Goal: Find specific page/section: Find specific page/section

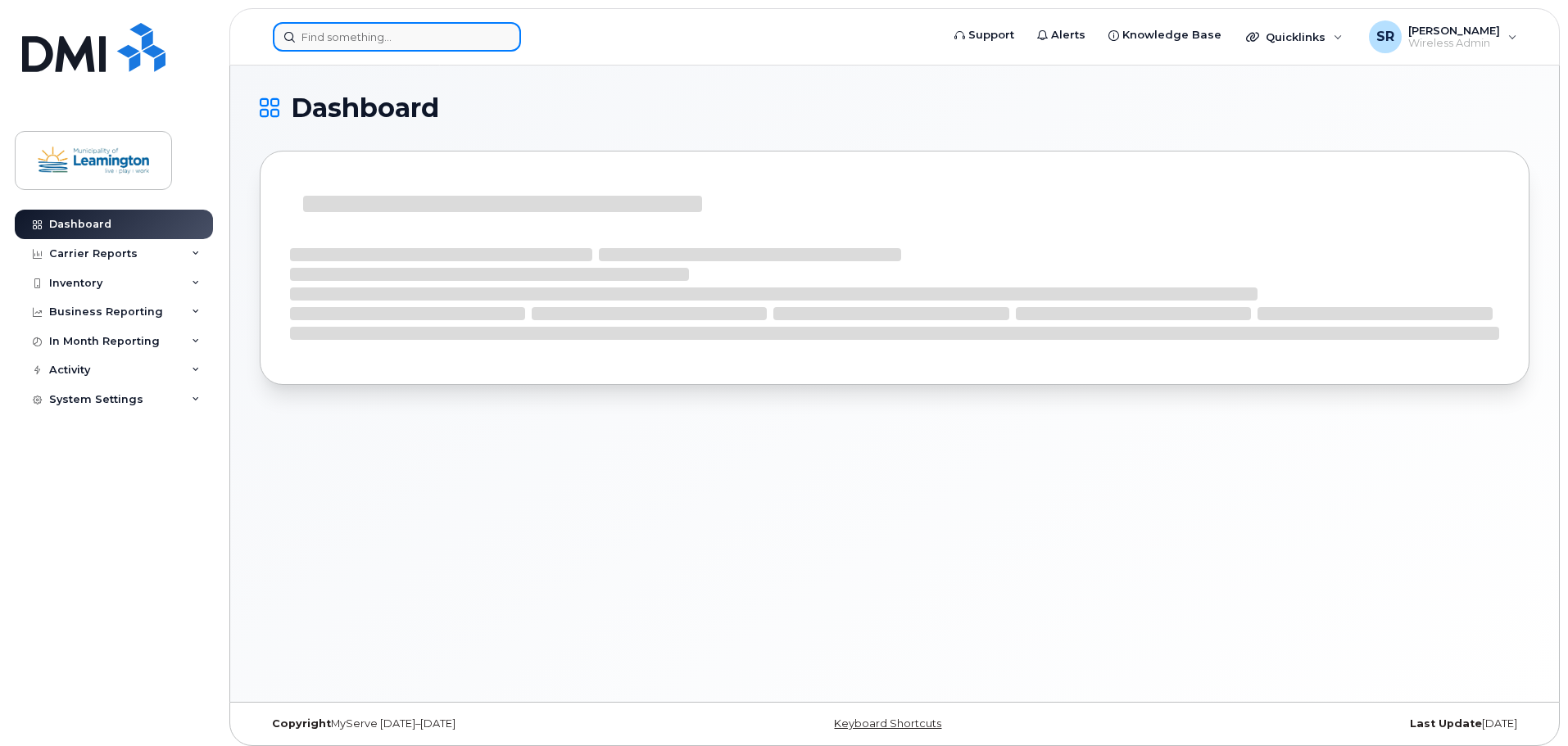
click at [364, 32] on input at bounding box center [396, 37] width 248 height 30
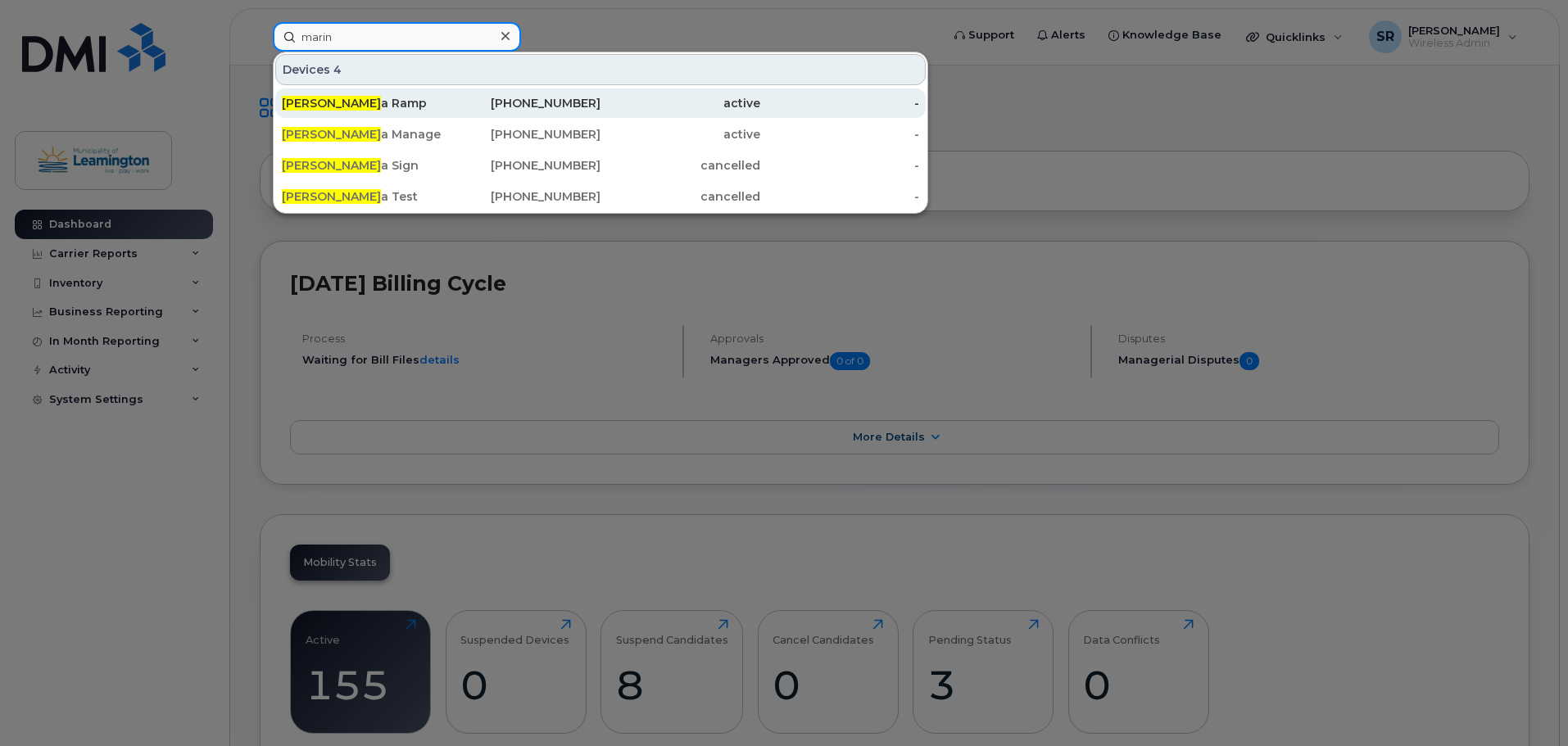
type input "marin"
click at [416, 92] on div "Marin a Ramp" at bounding box center [362, 103] width 160 height 30
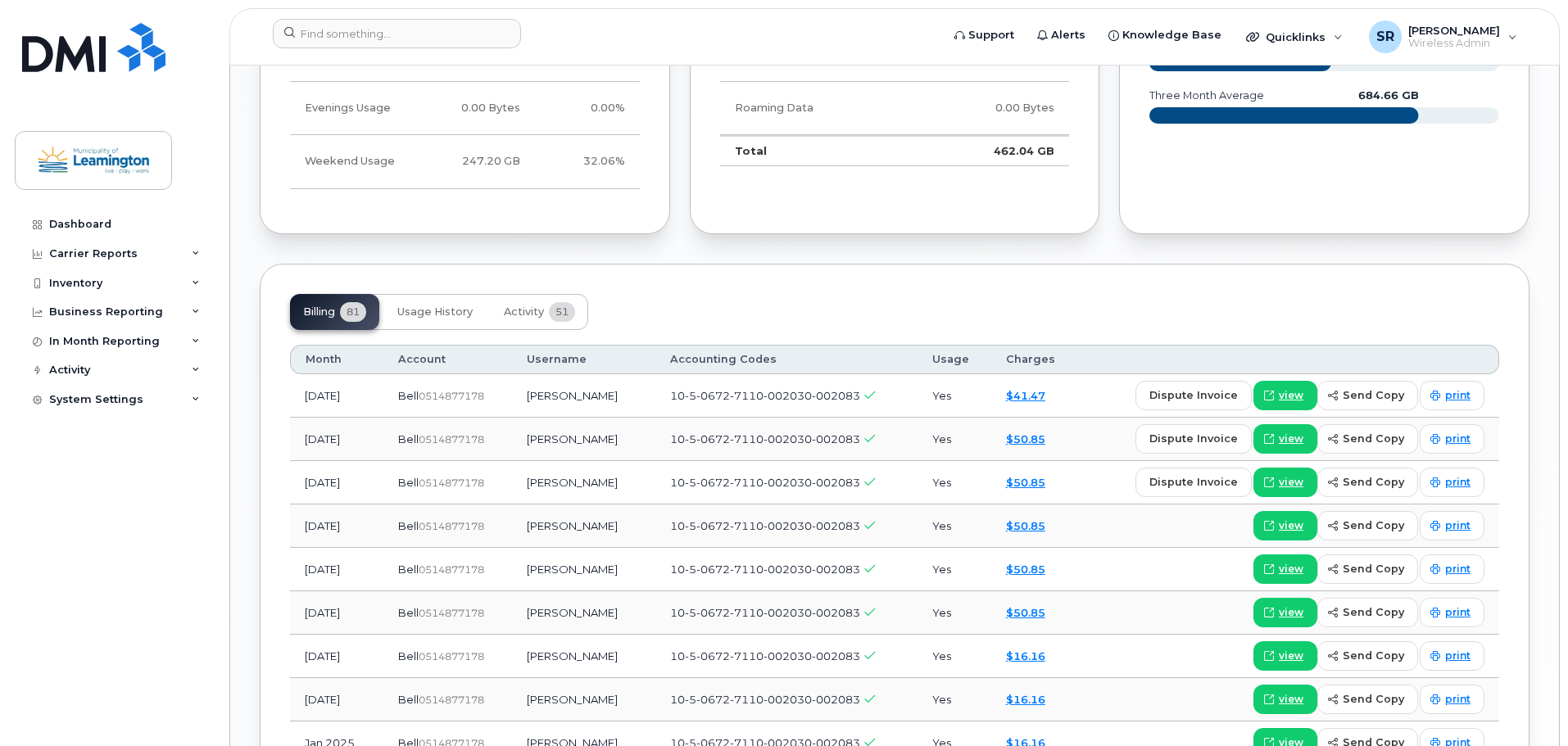
scroll to position [1259, 0]
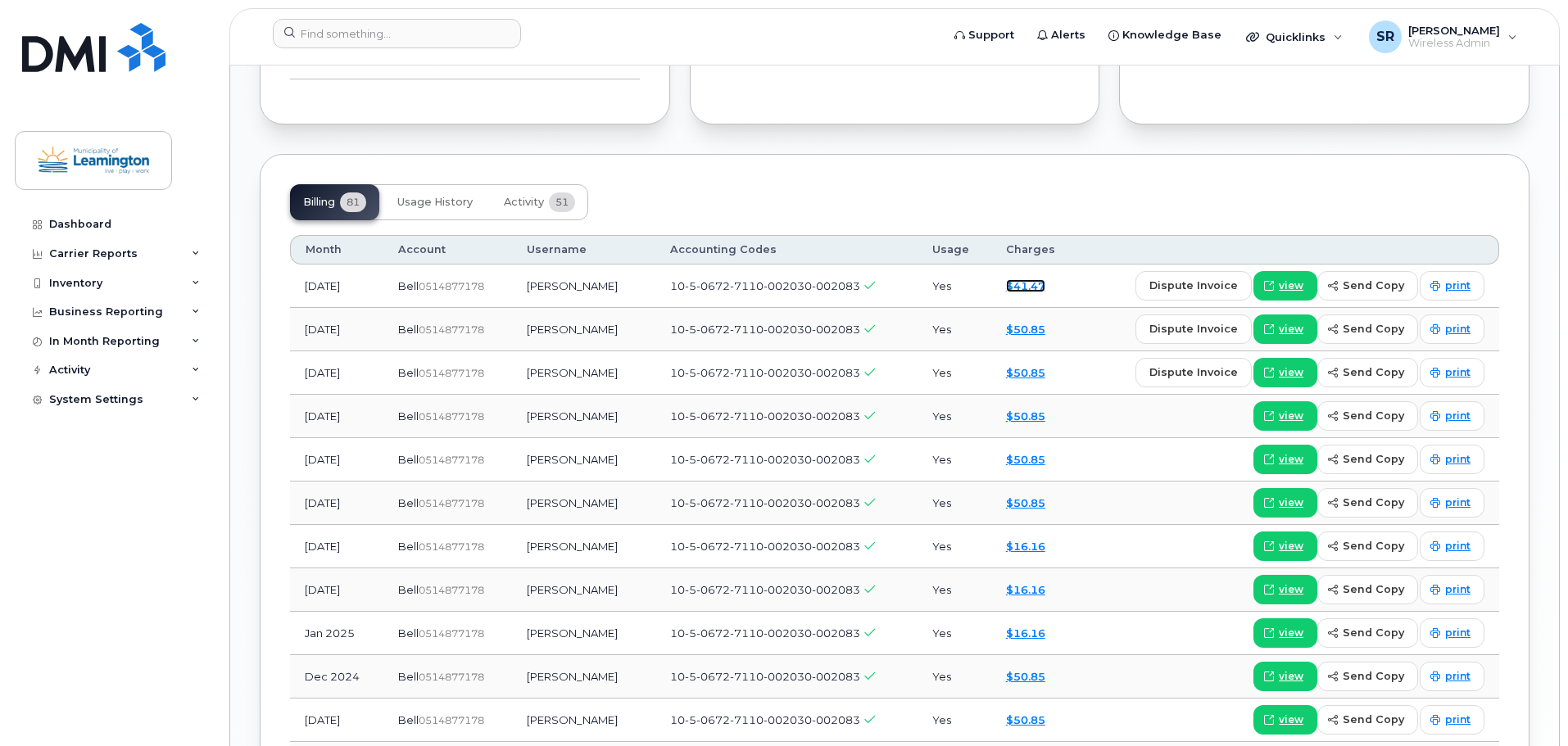
click at [1045, 282] on link "$41.47" at bounding box center [1025, 286] width 39 height 13
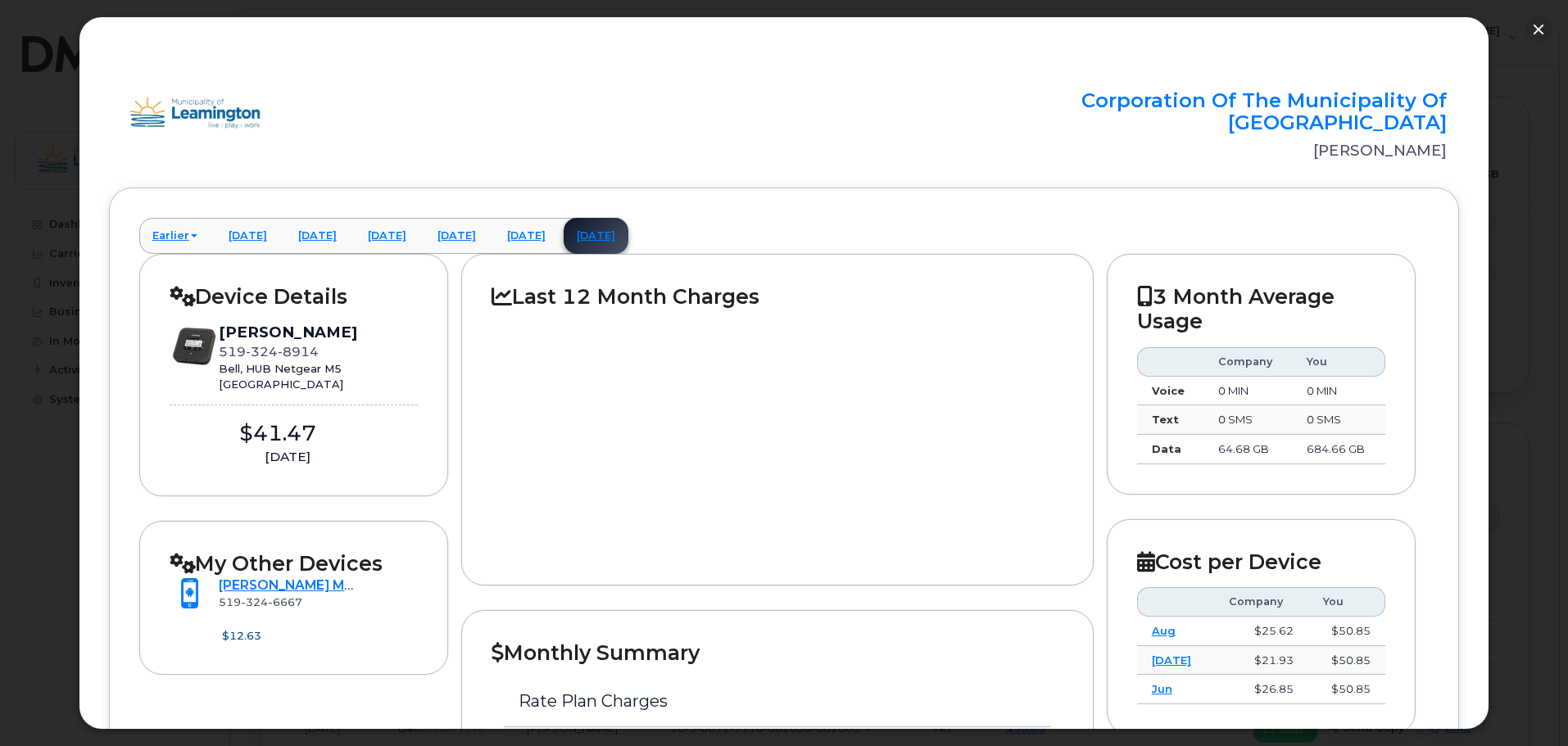
scroll to position [768, 0]
drag, startPoint x: 1535, startPoint y: 36, endPoint x: 1091, endPoint y: 56, distance: 444.5
click at [1535, 36] on button "button" at bounding box center [1538, 30] width 26 height 26
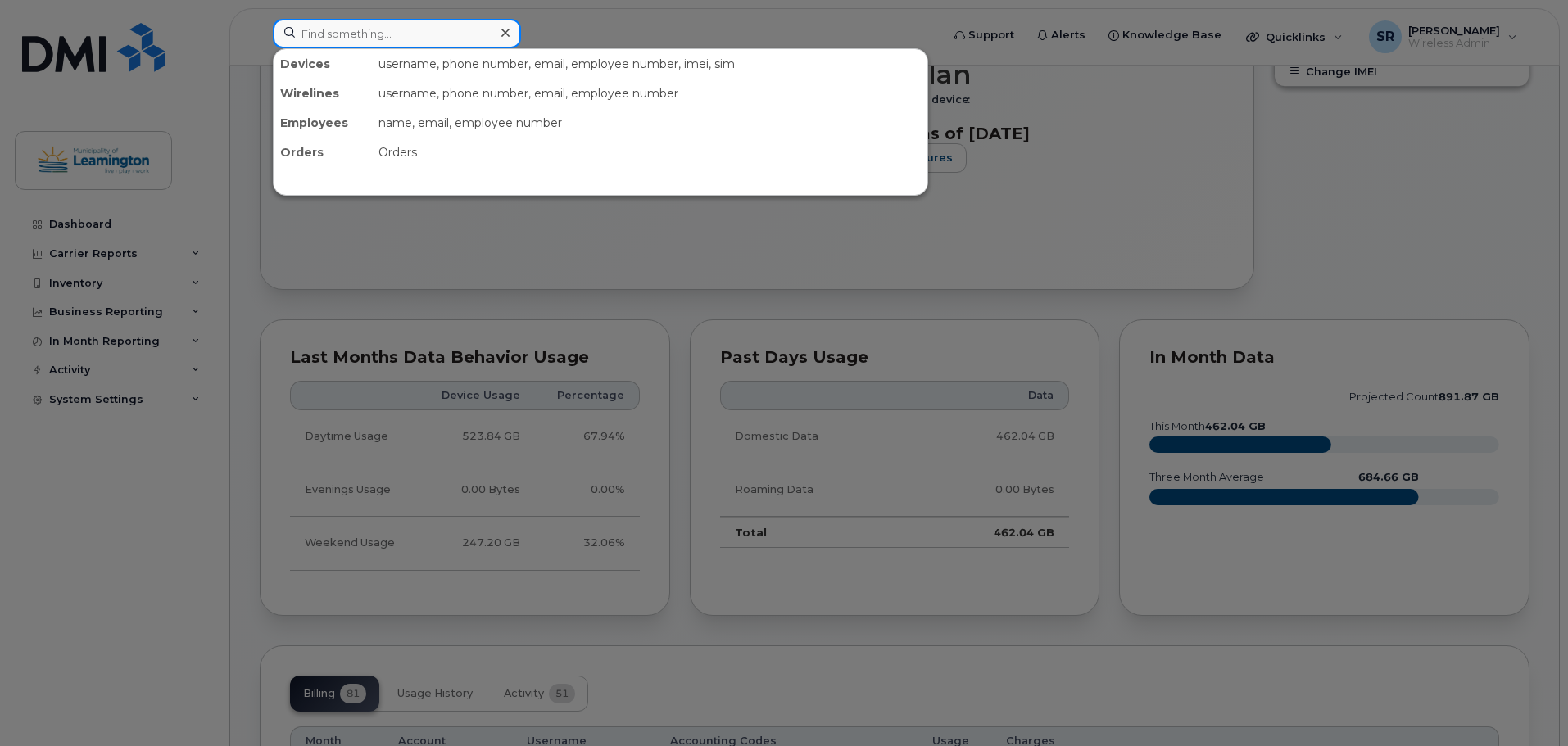
click at [447, 34] on input at bounding box center [396, 33] width 248 height 30
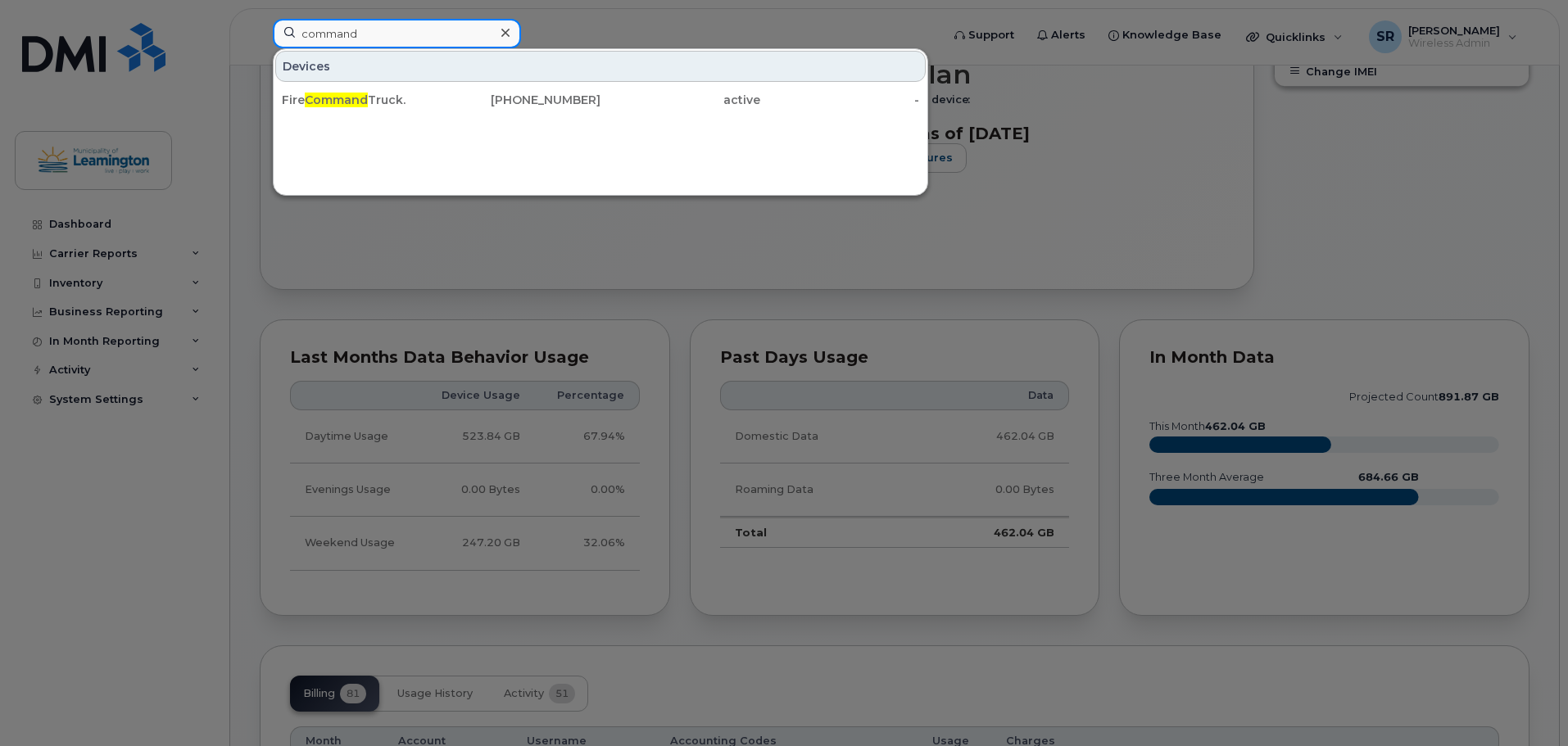
type input "command"
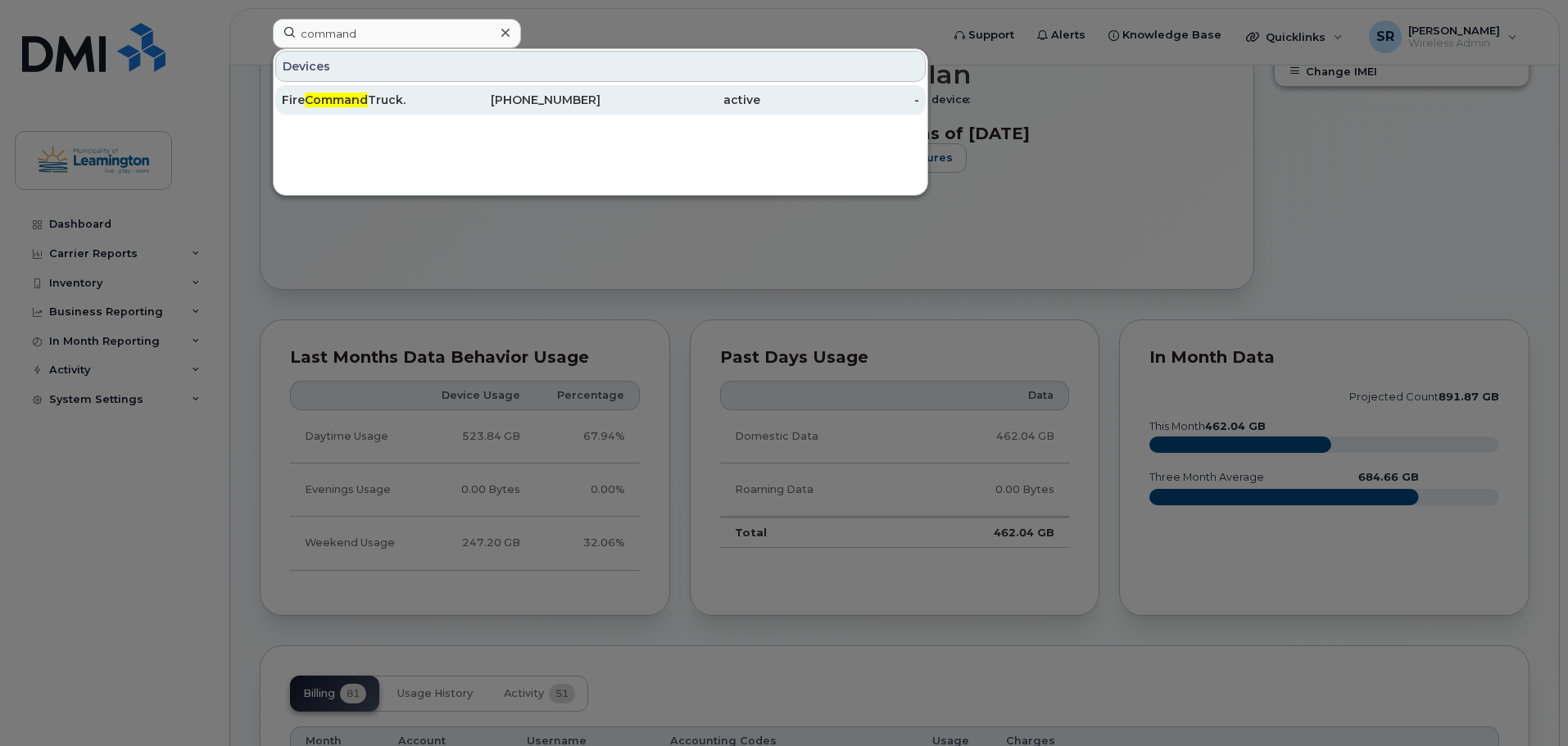
drag, startPoint x: 362, startPoint y: 83, endPoint x: 369, endPoint y: 93, distance: 12.2
click at [362, 83] on div "Devices Fire Command Truck. 519-325-8497 active -" at bounding box center [601, 83] width 654 height 67
click at [362, 101] on span "Command" at bounding box center [336, 100] width 63 height 15
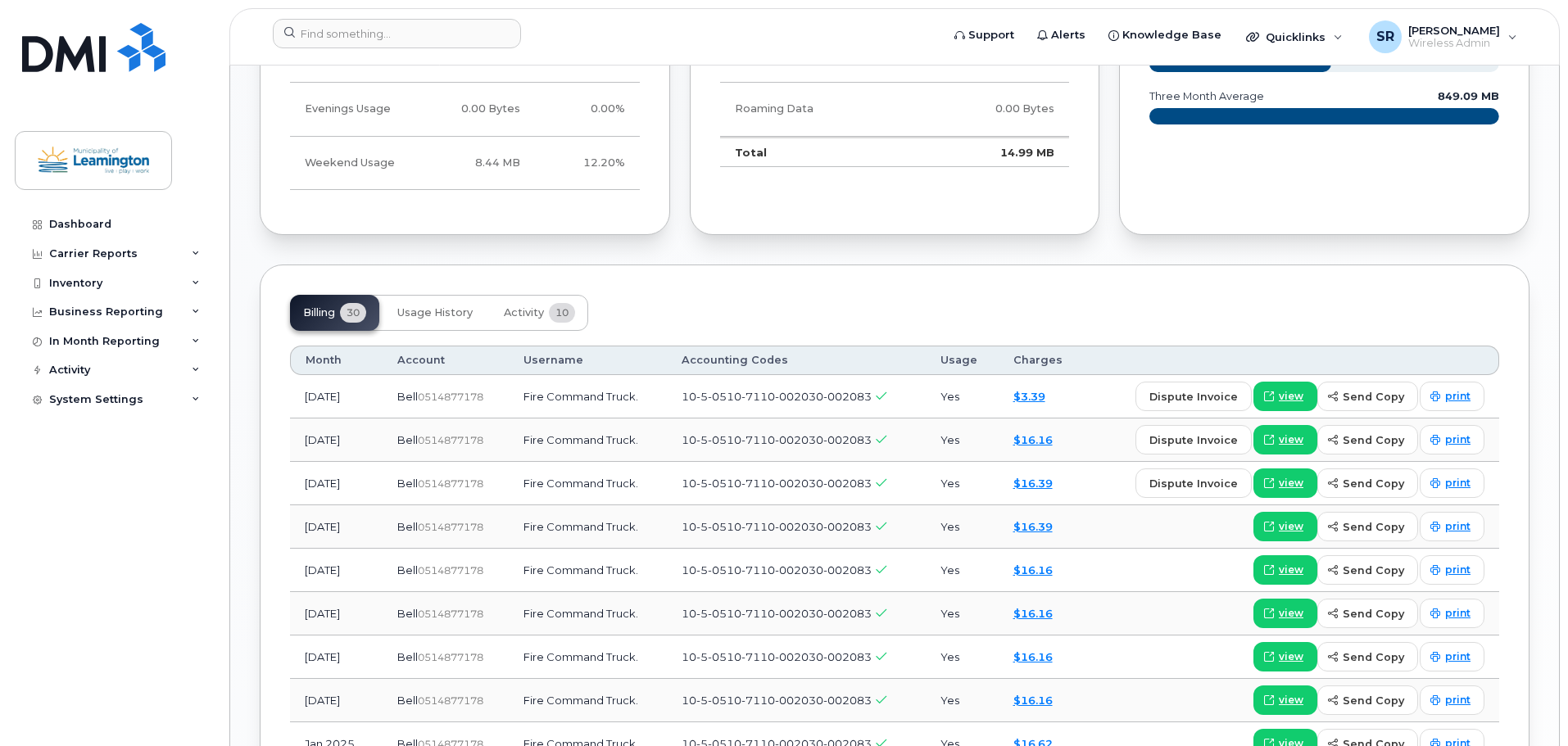
scroll to position [1166, 0]
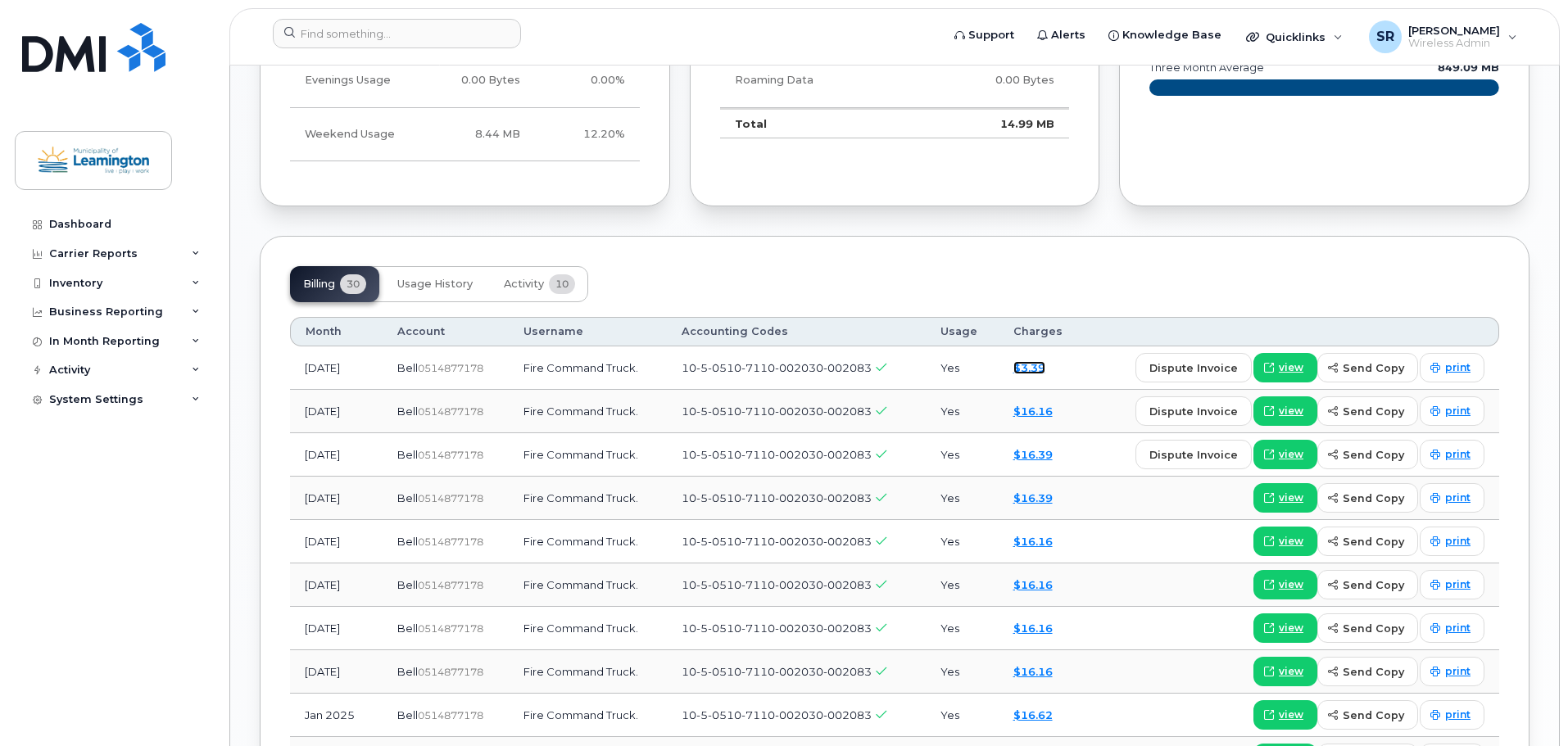
click at [1041, 368] on link "$3.39" at bounding box center [1029, 367] width 32 height 13
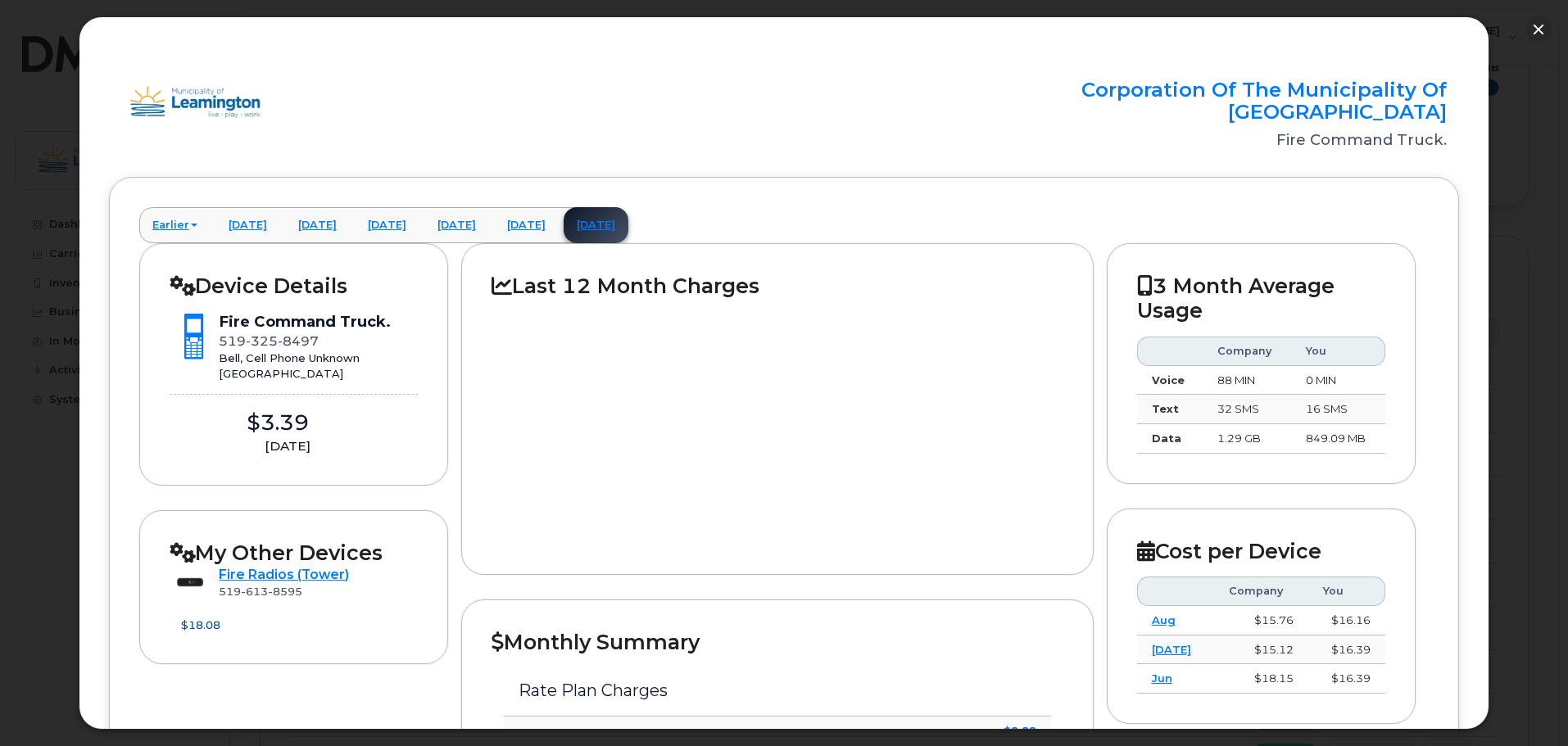
scroll to position [0, 0]
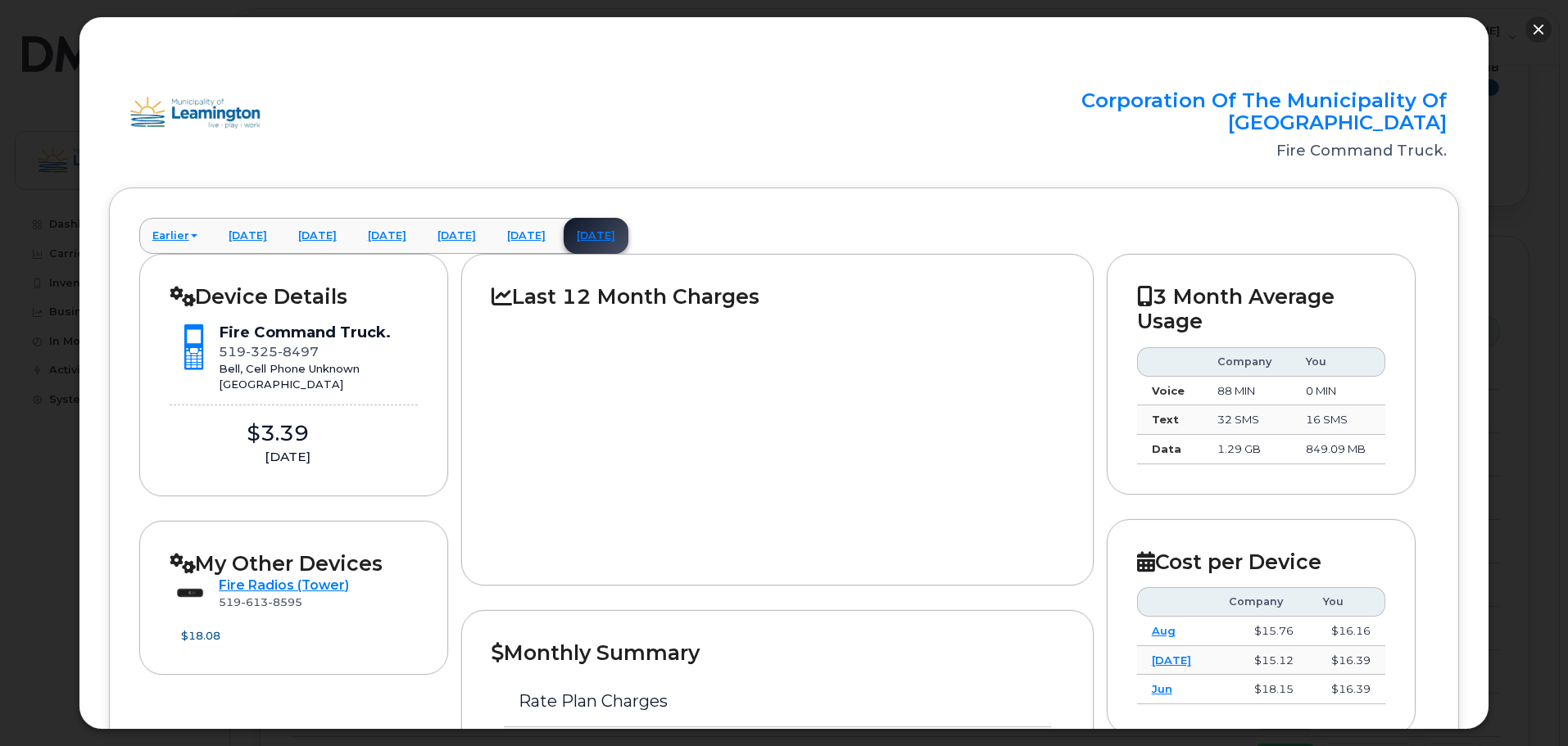
click at [1535, 33] on button "button" at bounding box center [1538, 30] width 26 height 26
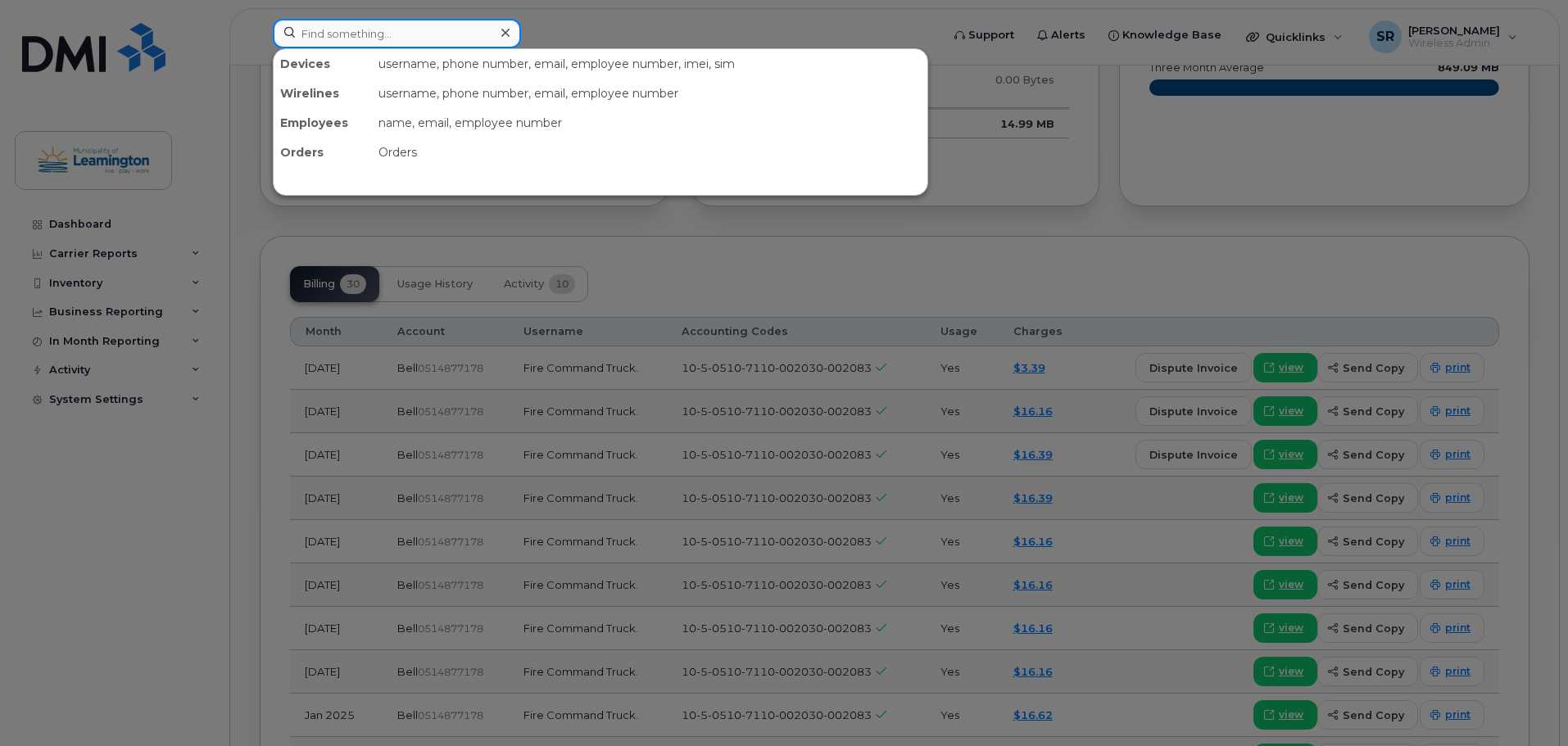
click at [477, 33] on input at bounding box center [396, 33] width 248 height 30
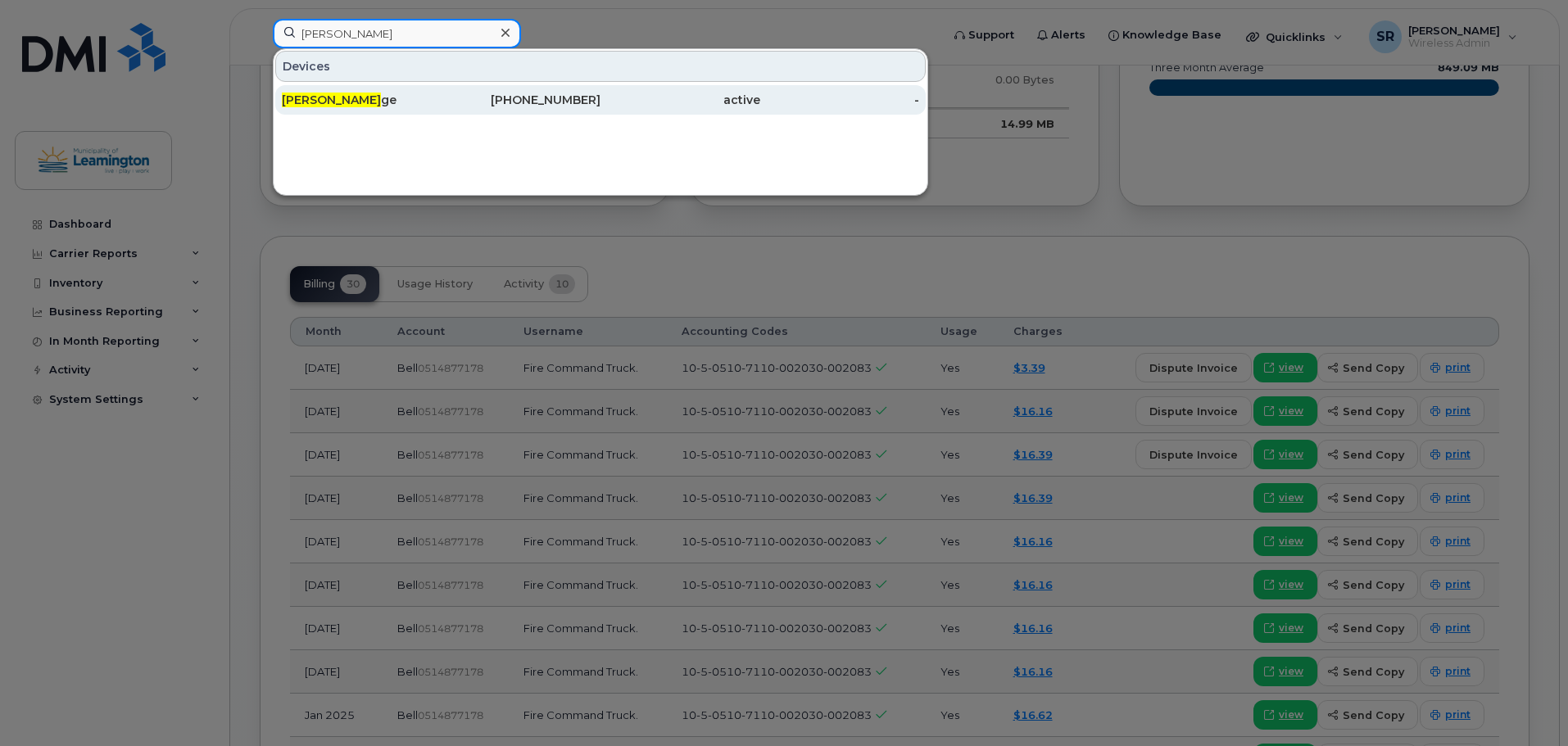
type input "pw gara"
click at [438, 86] on div "Pw Gara ge" at bounding box center [362, 100] width 160 height 30
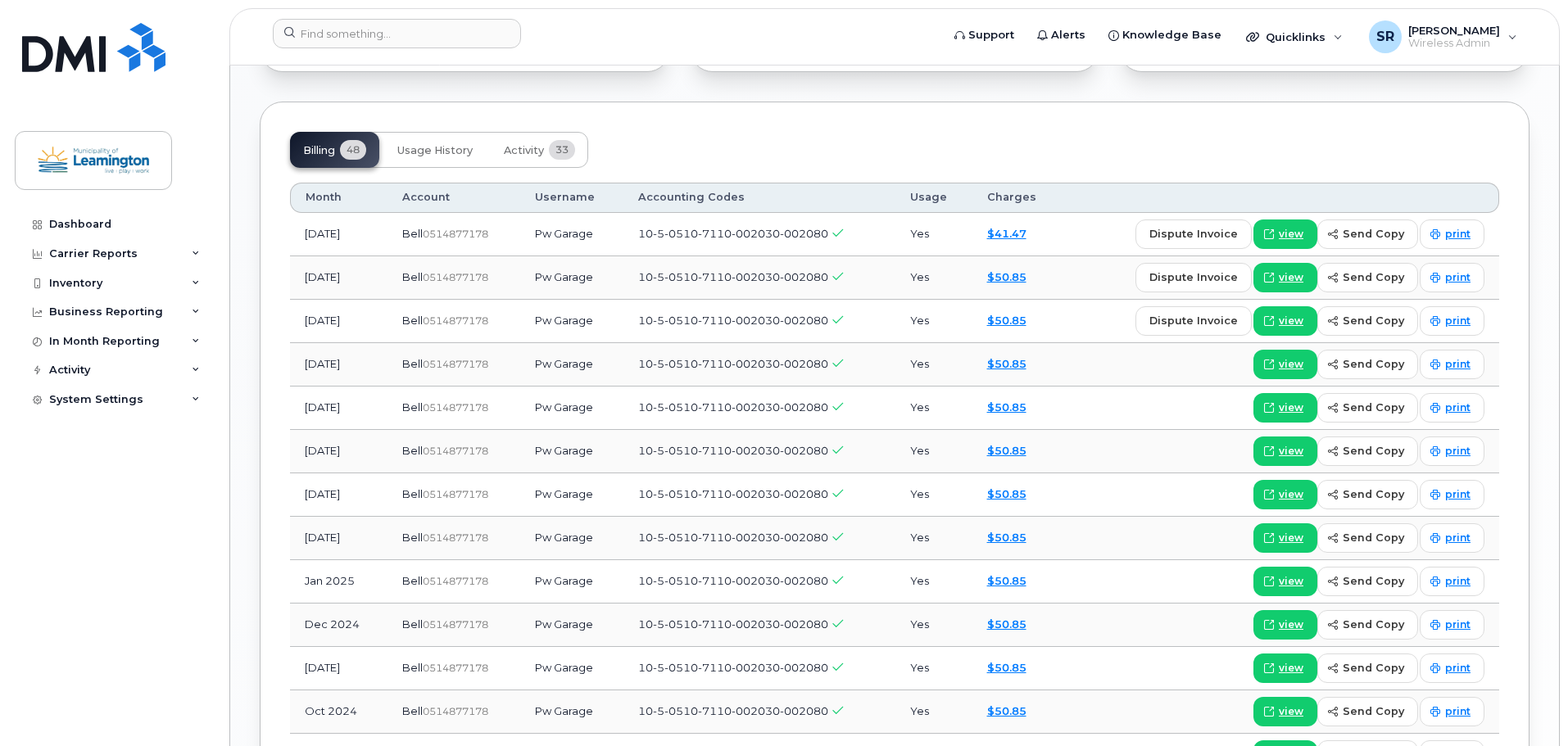
scroll to position [1285, 0]
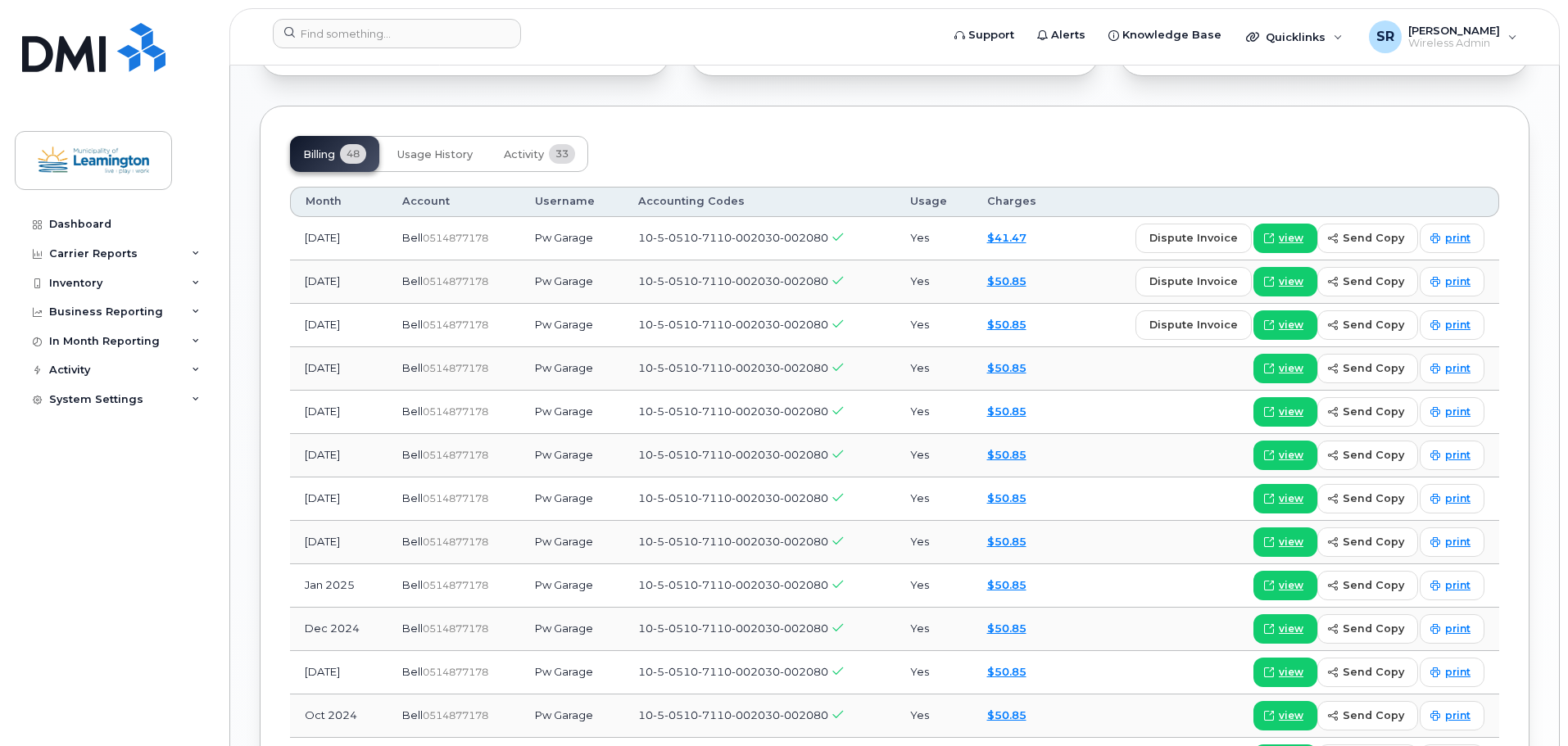
click at [1008, 246] on td "$41.47" at bounding box center [1017, 238] width 91 height 44
click at [1014, 236] on link "$41.47" at bounding box center [1006, 238] width 39 height 13
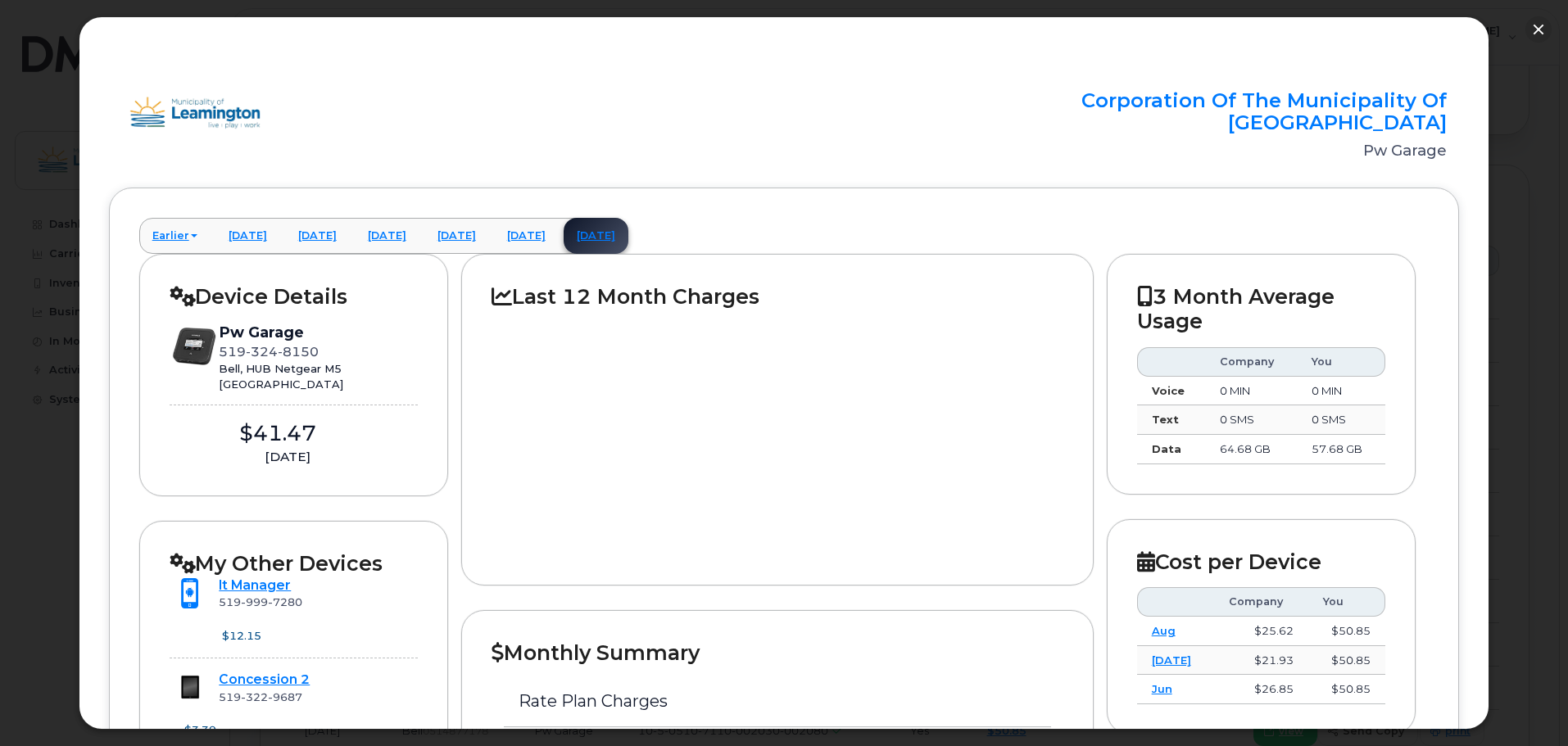
scroll to position [794, 0]
click at [1544, 37] on button "button" at bounding box center [1538, 30] width 26 height 26
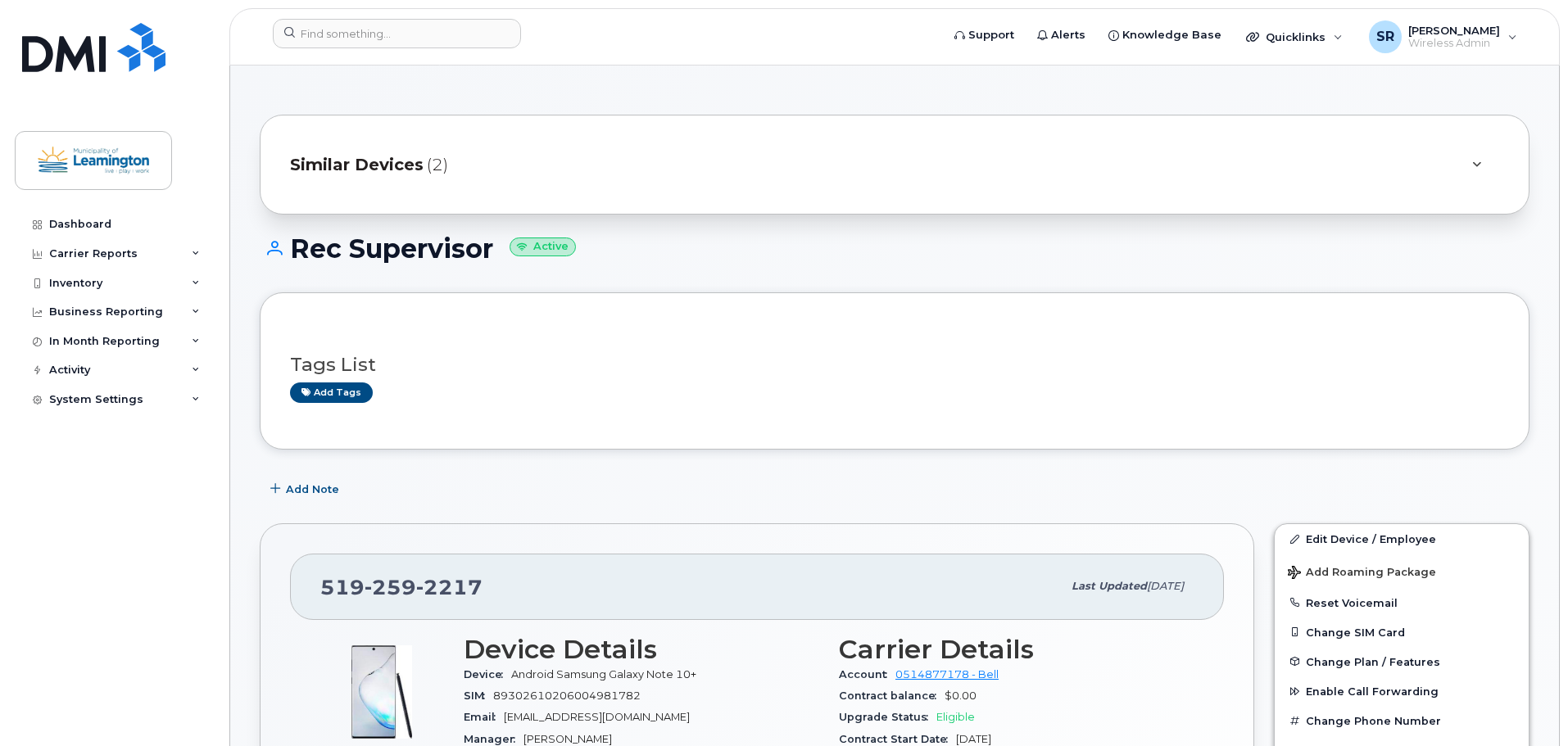
click at [872, 246] on h1 "Rec Supervisor Active" at bounding box center [895, 248] width 1270 height 29
